Goal: Task Accomplishment & Management: Complete application form

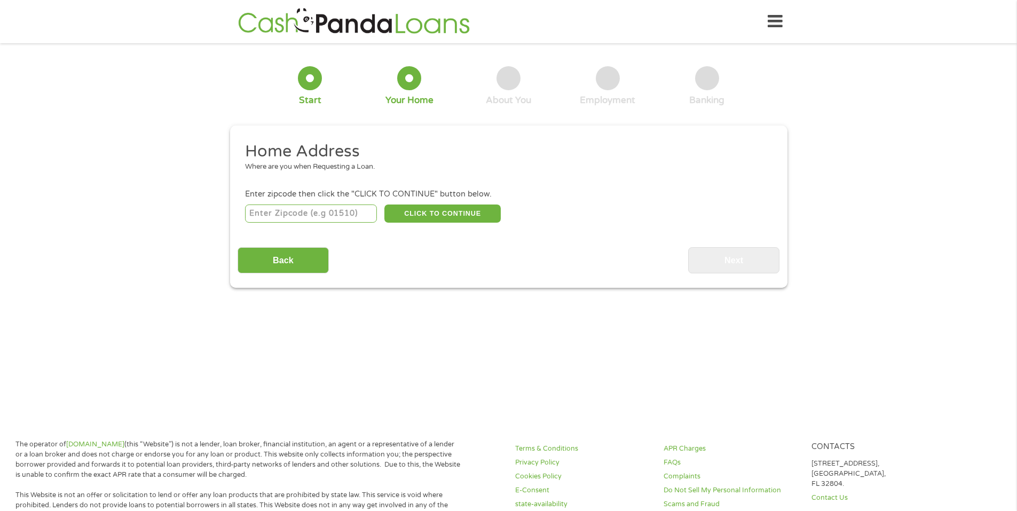
click at [271, 217] on input "number" at bounding box center [311, 213] width 132 height 18
type input "21204"
select select "[US_STATE]"
type input "21204"
click at [419, 211] on button "CLICK TO CONTINUE" at bounding box center [442, 213] width 116 height 18
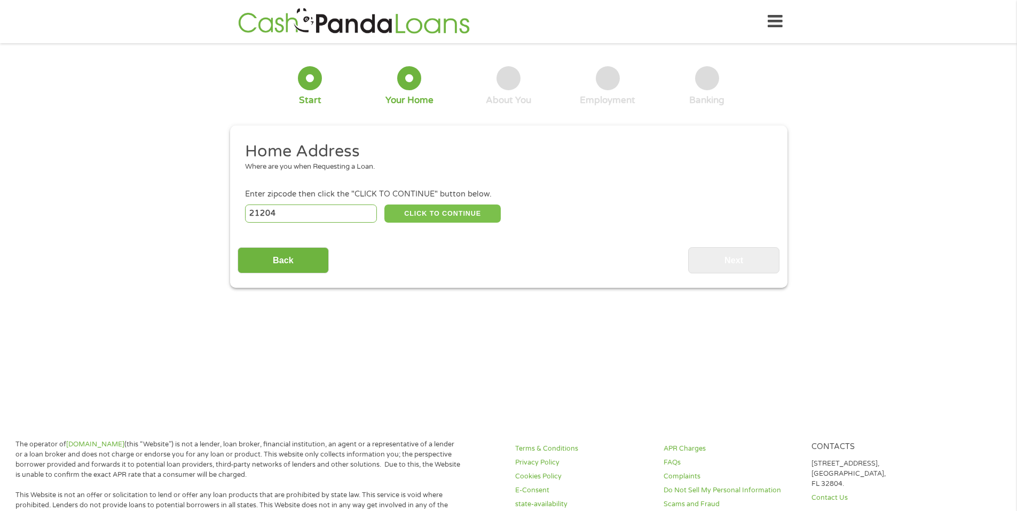
type input "21204"
type input "Towson"
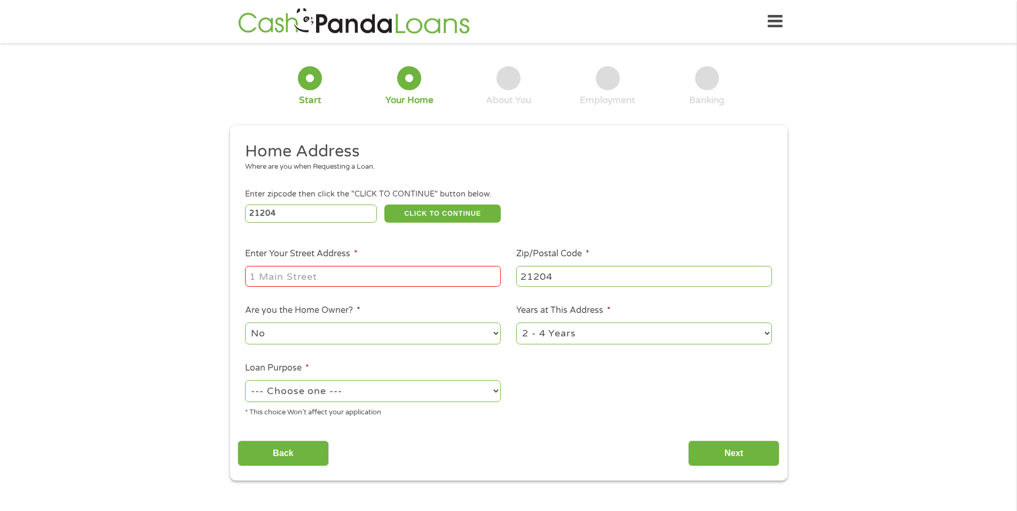
click at [357, 276] on input "Enter Your Street Address *" at bounding box center [373, 276] width 256 height 20
type input "[STREET_ADDRESS]"
click at [267, 395] on select "--- Choose one --- Pay Bills Debt Consolidation Home Improvement Major Purchase…" at bounding box center [373, 391] width 256 height 22
select select "paybills"
click at [245, 380] on select "--- Choose one --- Pay Bills Debt Consolidation Home Improvement Major Purchase…" at bounding box center [373, 391] width 256 height 22
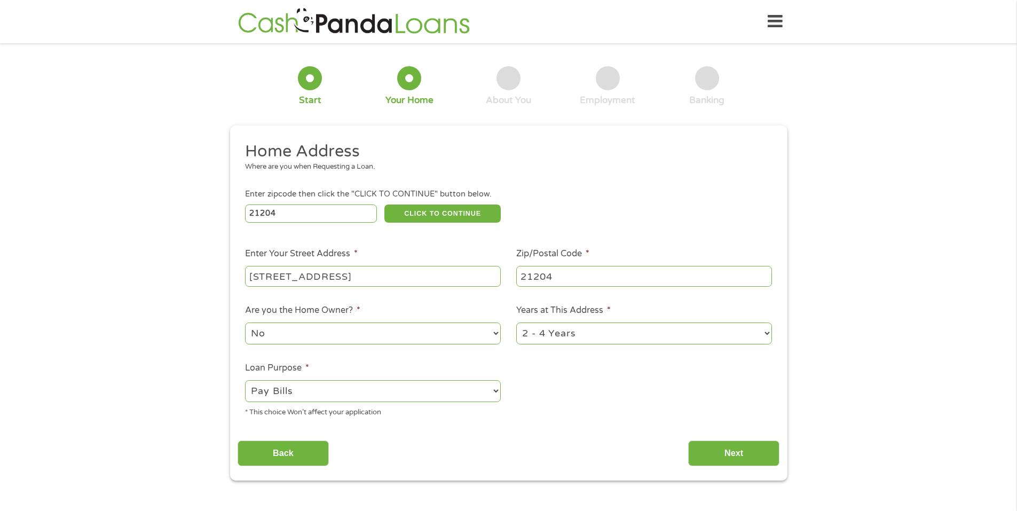
click at [549, 327] on select "1 Year or less 1 - 2 Years 2 - 4 Years Over 4 Years" at bounding box center [644, 333] width 256 height 22
select select "24months"
click at [516, 322] on select "1 Year or less 1 - 2 Years 2 - 4 Years Over 4 Years" at bounding box center [644, 333] width 256 height 22
click at [703, 461] on input "Next" at bounding box center [733, 453] width 91 height 26
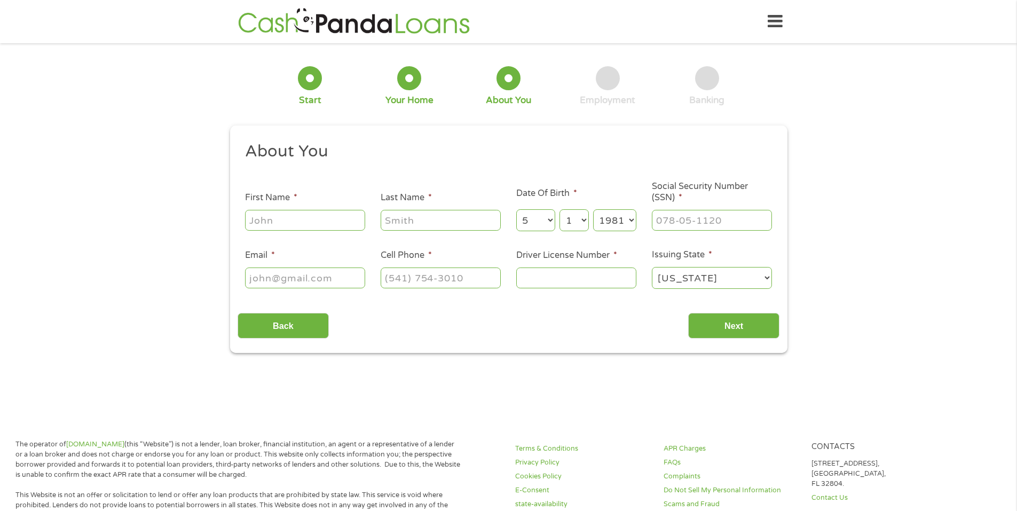
scroll to position [4, 4]
click at [273, 221] on input "First Name *" at bounding box center [305, 220] width 120 height 20
type input "[PERSON_NAME]"
type input "Brusio"
type input "[EMAIL_ADDRESS][DOMAIN_NAME]"
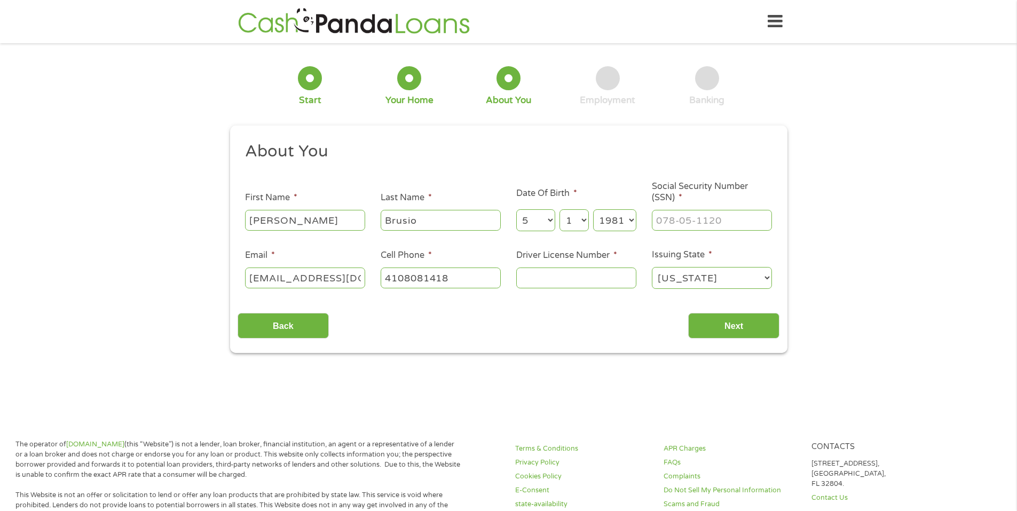
type input "[PHONE_NUMBER]"
type input "Marie1027"
click at [668, 219] on input "Social Security Number (SSN) *" at bounding box center [712, 220] width 120 height 20
type input "213-02-1298"
click at [527, 275] on input "Driver License Number *" at bounding box center [576, 277] width 120 height 20
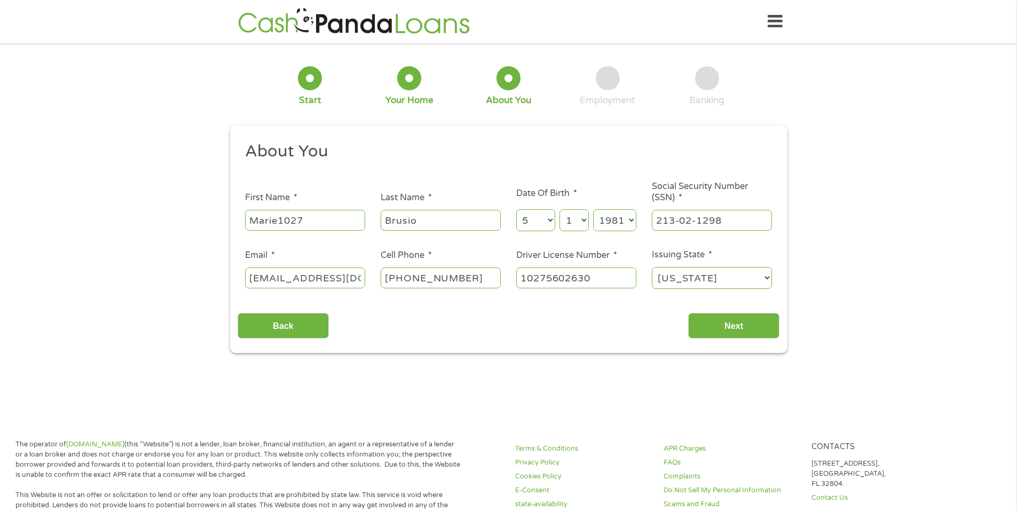
type input "10275602630"
click at [733, 317] on input "Next" at bounding box center [733, 326] width 91 height 26
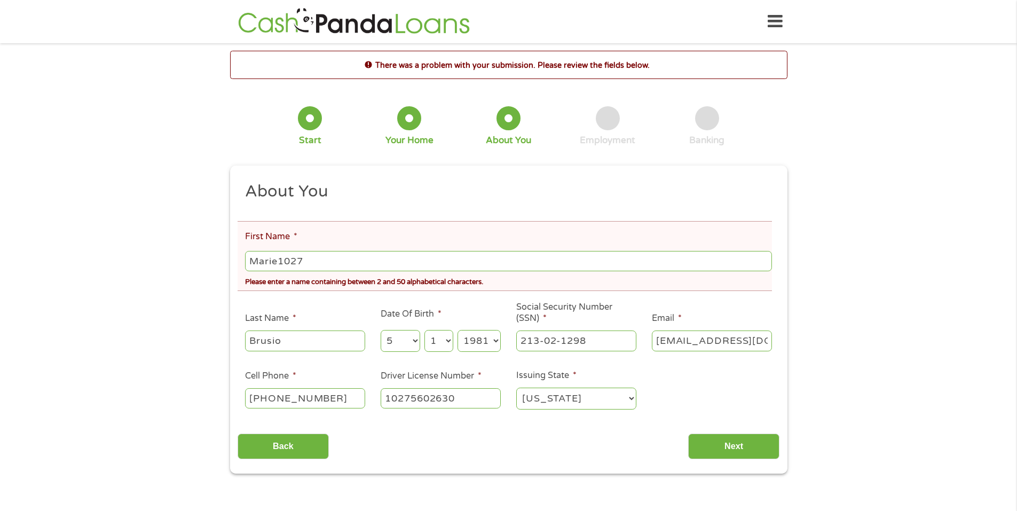
click at [315, 266] on input "Marie1027" at bounding box center [508, 261] width 526 height 20
type input "[PERSON_NAME]"
click at [469, 440] on div "Back Next" at bounding box center [508, 442] width 542 height 34
click at [714, 439] on input "Next" at bounding box center [733, 446] width 91 height 26
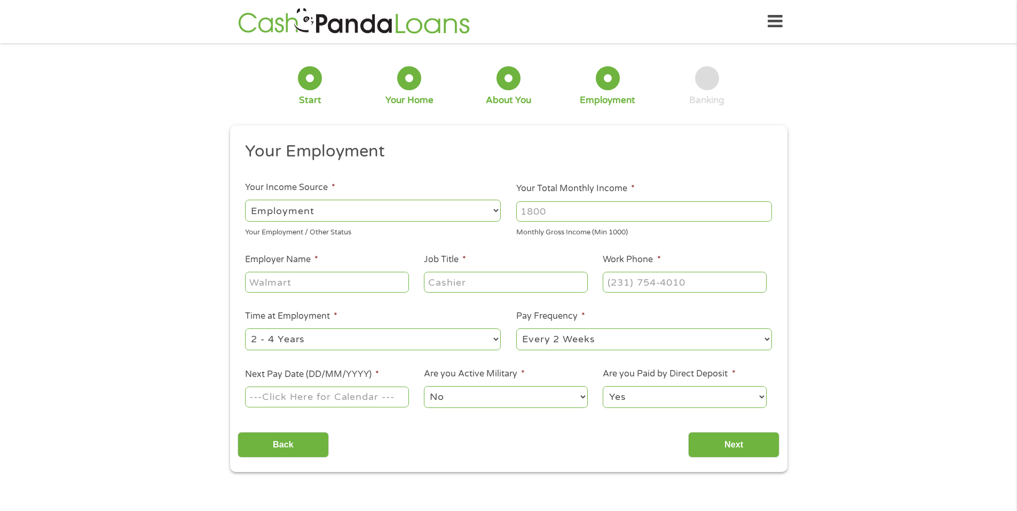
click at [532, 208] on input "Your Total Monthly Income *" at bounding box center [644, 211] width 256 height 20
type input "5100"
click at [271, 285] on input "Employer Name *" at bounding box center [326, 282] width 163 height 20
type input "AACPS"
click at [456, 287] on input "Job Title *" at bounding box center [505, 282] width 163 height 20
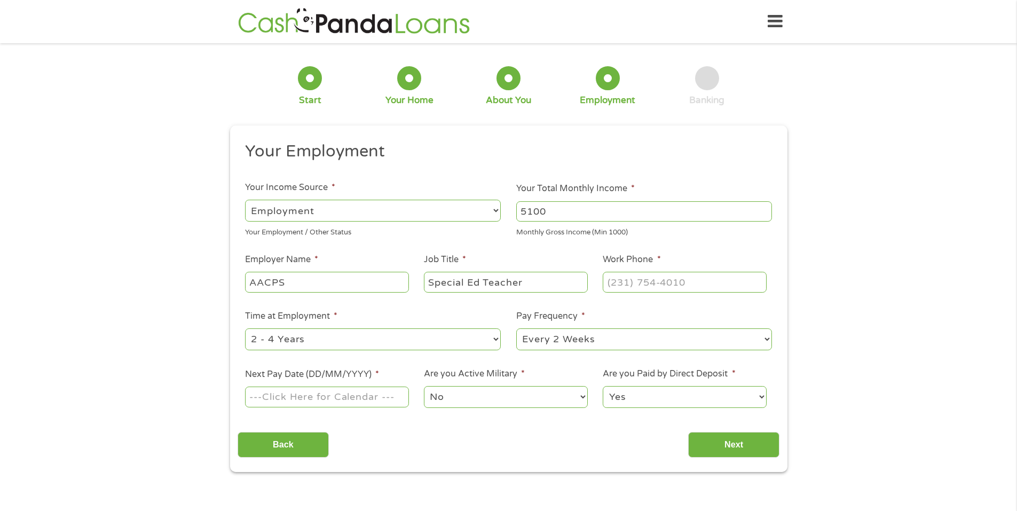
type input "Special Ed Teacher"
click at [623, 263] on label "Work Phone *" at bounding box center [632, 259] width 58 height 11
click at [623, 272] on input "Work Phone *" at bounding box center [684, 282] width 163 height 20
type input "[PHONE_NUMBER]"
click at [348, 350] on select "--- Choose one --- 1 Year or less 1 - 2 Years 2 - 4 Years Over 4 Years" at bounding box center [373, 339] width 256 height 22
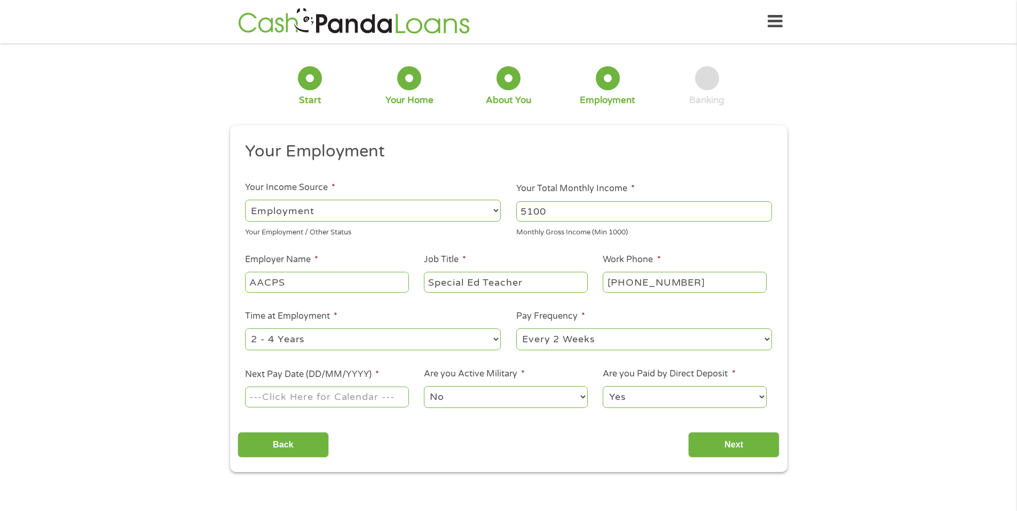
select select "60months"
click at [245, 328] on select "--- Choose one --- 1 Year or less 1 - 2 Years 2 - 4 Years Over 4 Years" at bounding box center [373, 339] width 256 height 22
click at [324, 401] on input "Next Pay Date (DD/MM/YYYY) *" at bounding box center [326, 396] width 163 height 20
click at [313, 392] on input "[DATE]" at bounding box center [326, 396] width 163 height 20
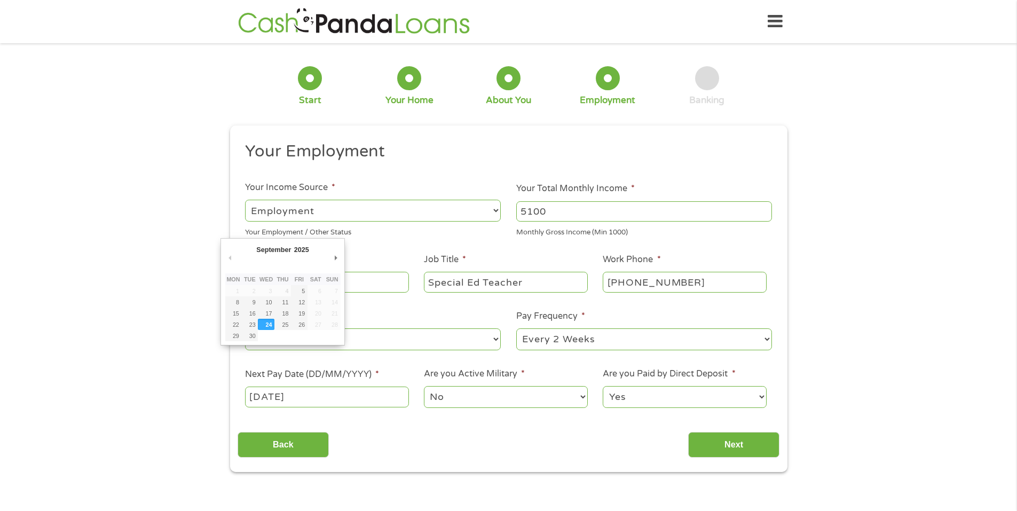
type input "[DATE]"
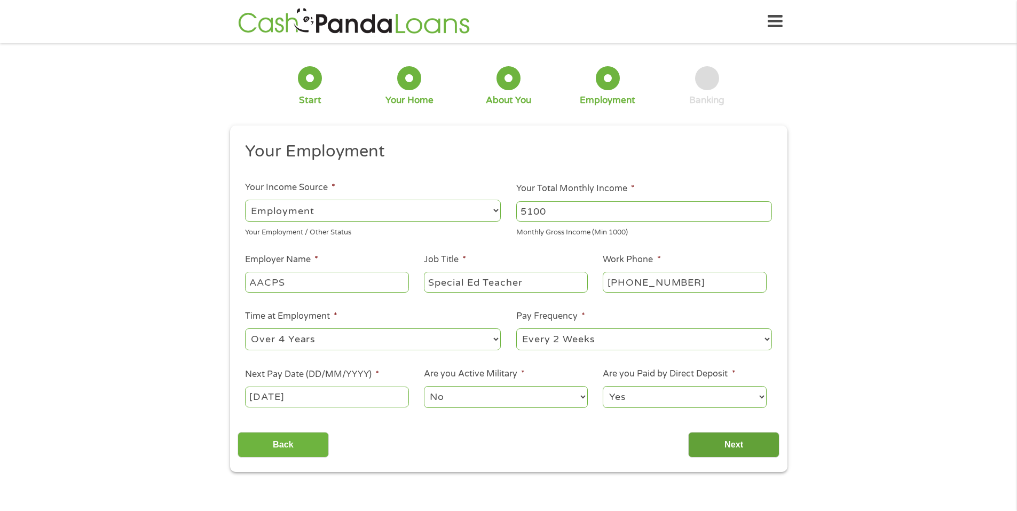
click at [704, 450] on input "Next" at bounding box center [733, 445] width 91 height 26
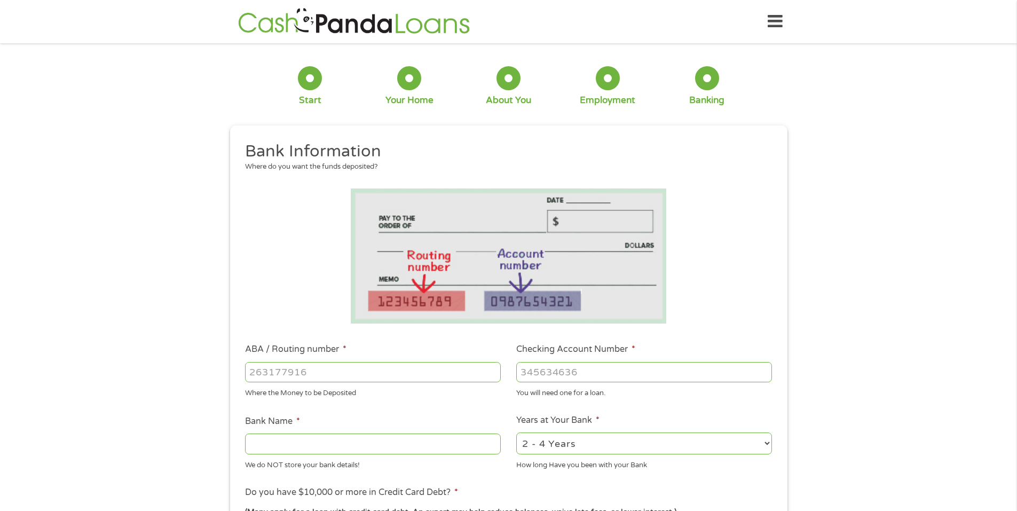
click at [337, 344] on label "ABA / Routing number *" at bounding box center [295, 349] width 101 height 11
click at [337, 362] on input "ABA / Routing number *" at bounding box center [373, 372] width 256 height 20
click at [275, 370] on input "ABA / Routing number *" at bounding box center [373, 372] width 256 height 20
type input "256074974"
type input "NAVY FEDERAL CREDIT UNION"
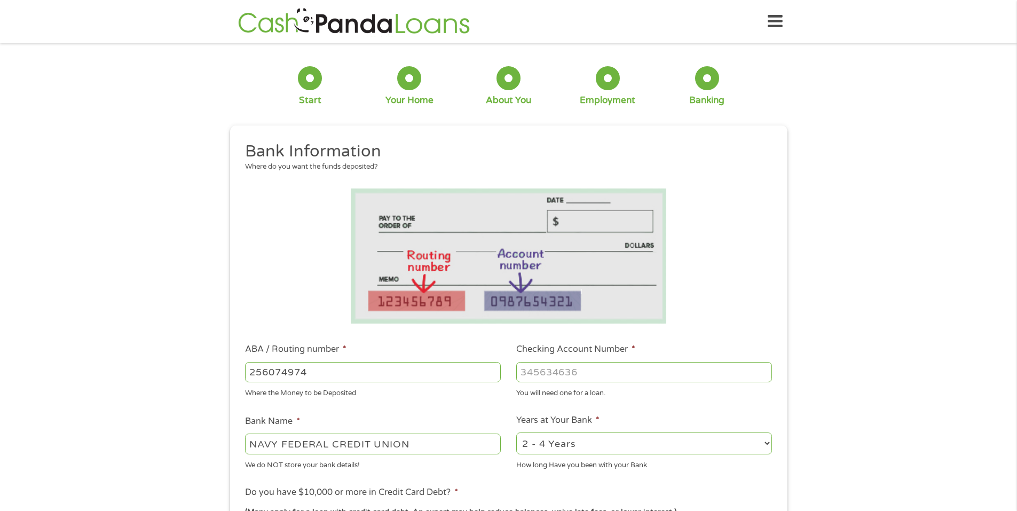
type input "256074974"
click at [522, 369] on input "Checking Account Number *" at bounding box center [644, 372] width 256 height 20
type input "1"
type input "7077929847"
click at [537, 445] on select "2 - 4 Years 6 - 12 Months 1 - 2 Years Over 4 Years" at bounding box center [644, 443] width 256 height 22
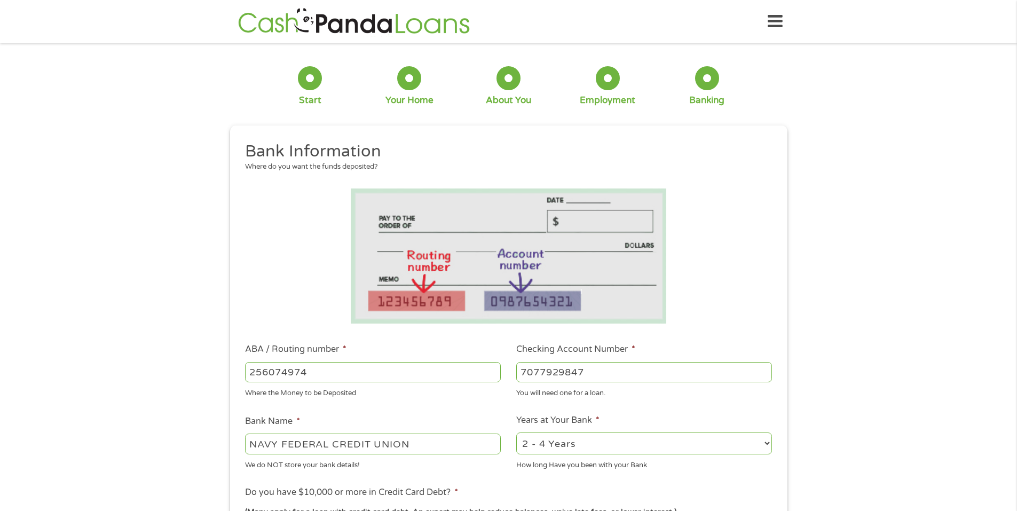
select select "60months"
click at [516, 432] on select "2 - 4 Years 6 - 12 Months 1 - 2 Years Over 4 Years" at bounding box center [644, 443] width 256 height 22
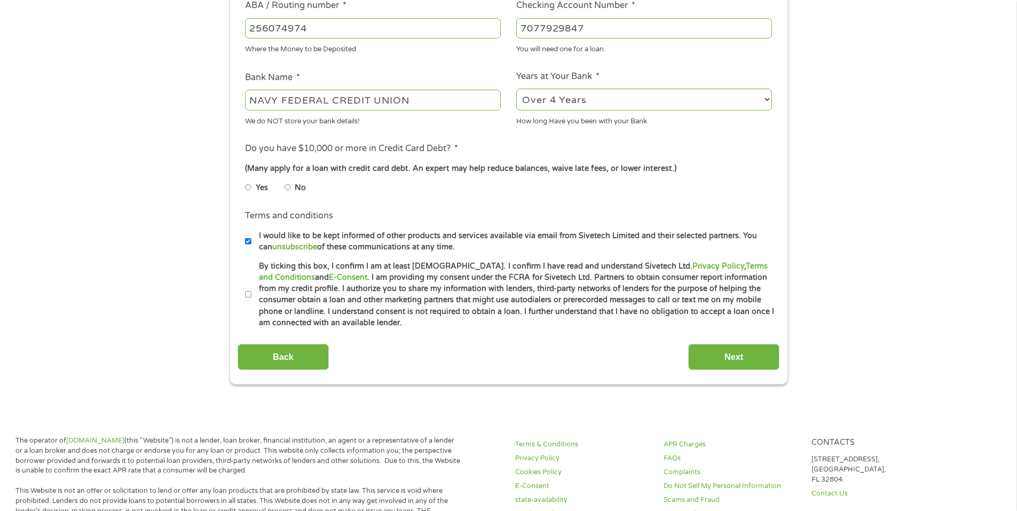
scroll to position [346, 0]
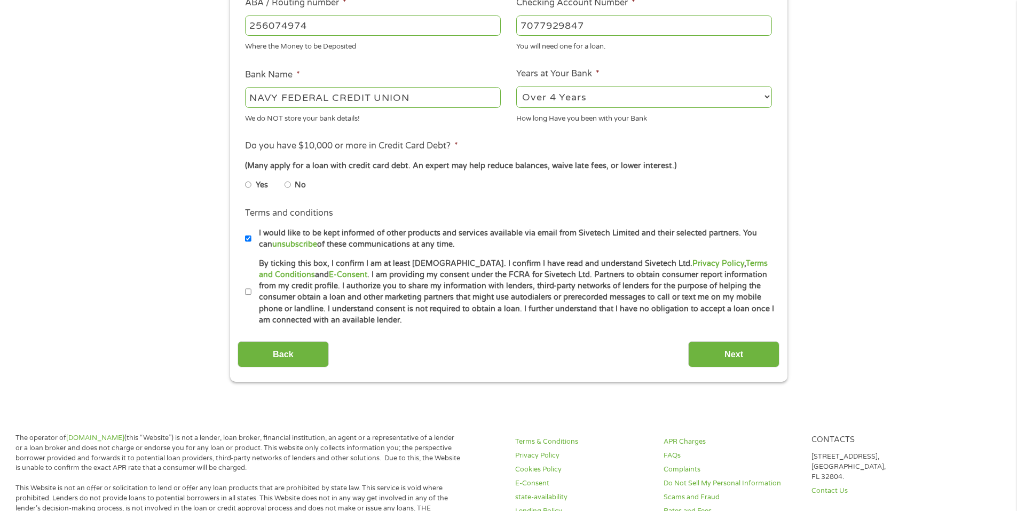
click at [288, 182] on input "No" at bounding box center [287, 184] width 6 height 17
radio input "true"
click at [234, 306] on div "This field is hidden when viewing the form gclid This field is hidden when view…" at bounding box center [508, 80] width 557 height 603
click at [248, 289] on input "By ticking this box, I confirm I am at least [DEMOGRAPHIC_DATA]. I confirm I ha…" at bounding box center [248, 291] width 6 height 17
checkbox input "true"
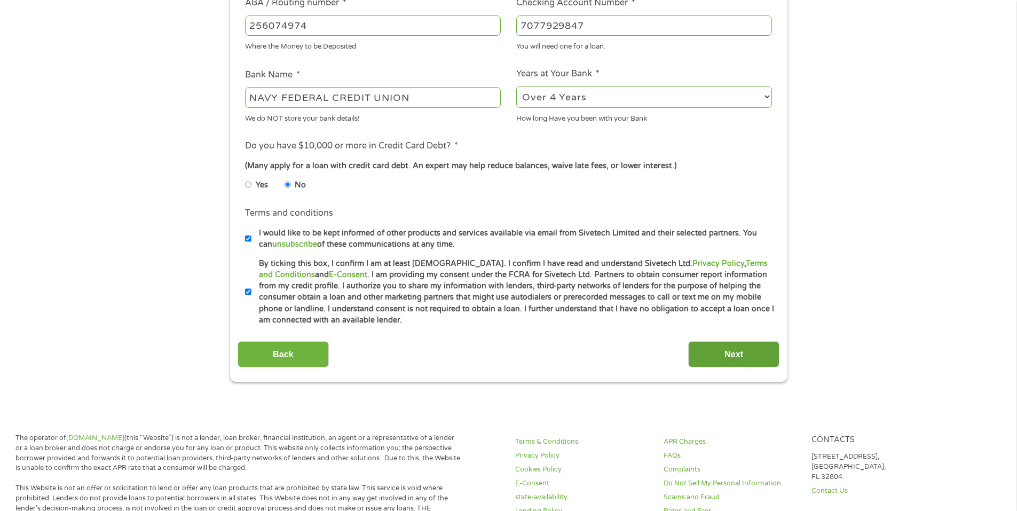
click at [738, 359] on input "Next" at bounding box center [733, 354] width 91 height 26
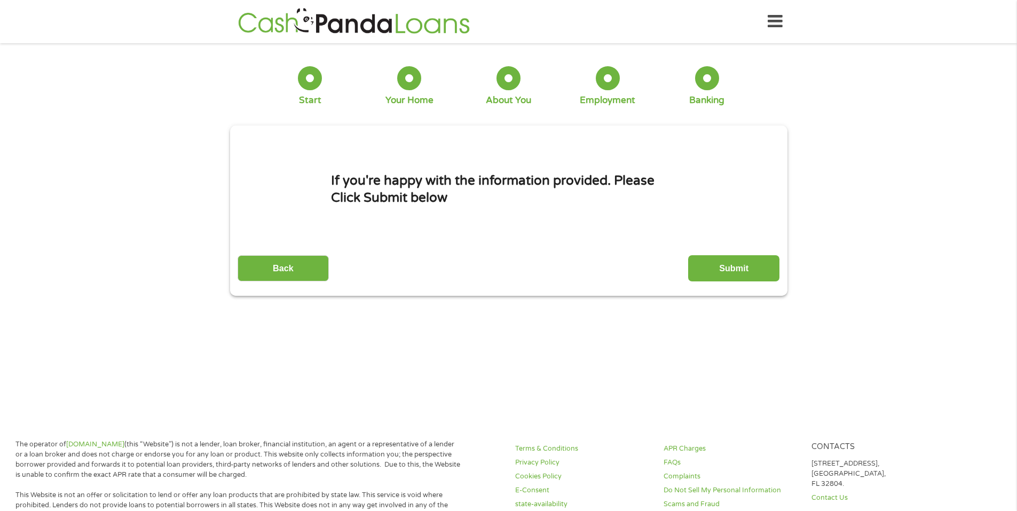
scroll to position [2, 0]
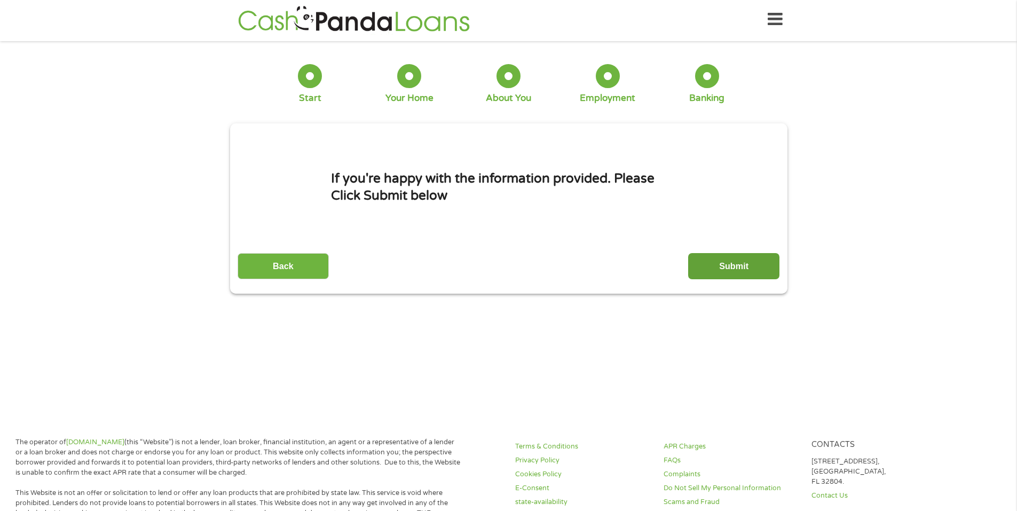
click at [725, 264] on input "Submit" at bounding box center [733, 266] width 91 height 26
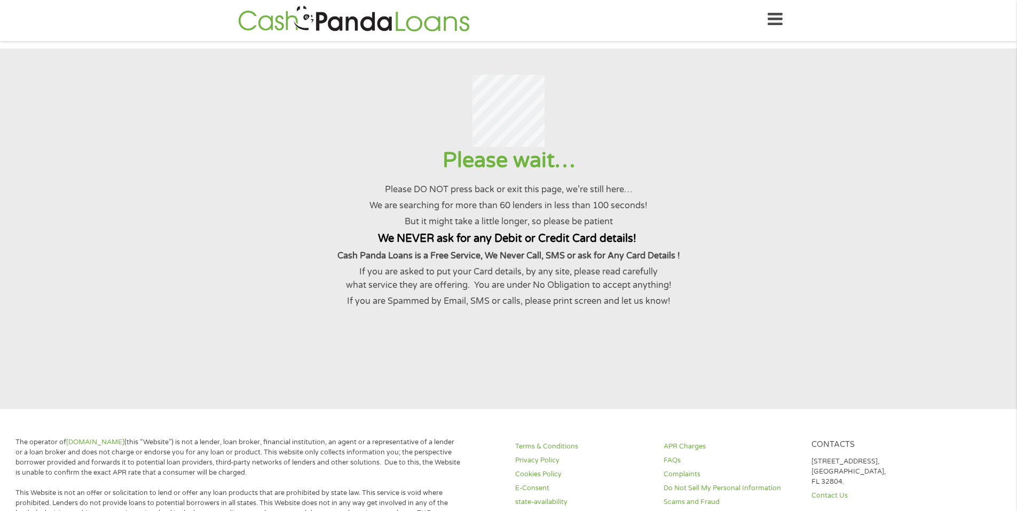
scroll to position [0, 0]
